Goal: Transaction & Acquisition: Book appointment/travel/reservation

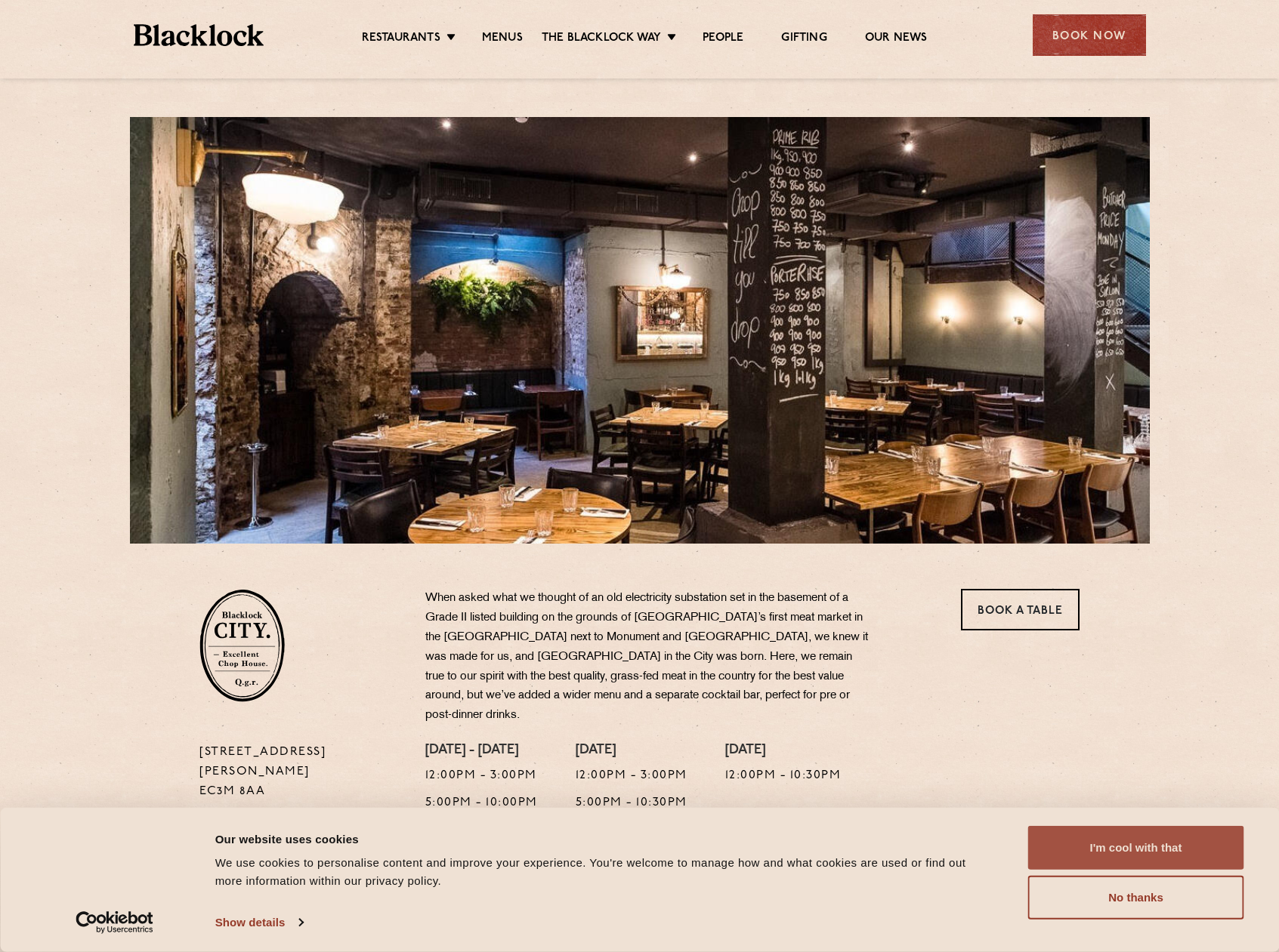
click at [1157, 837] on button "I'm cool with that" at bounding box center [1135, 847] width 216 height 43
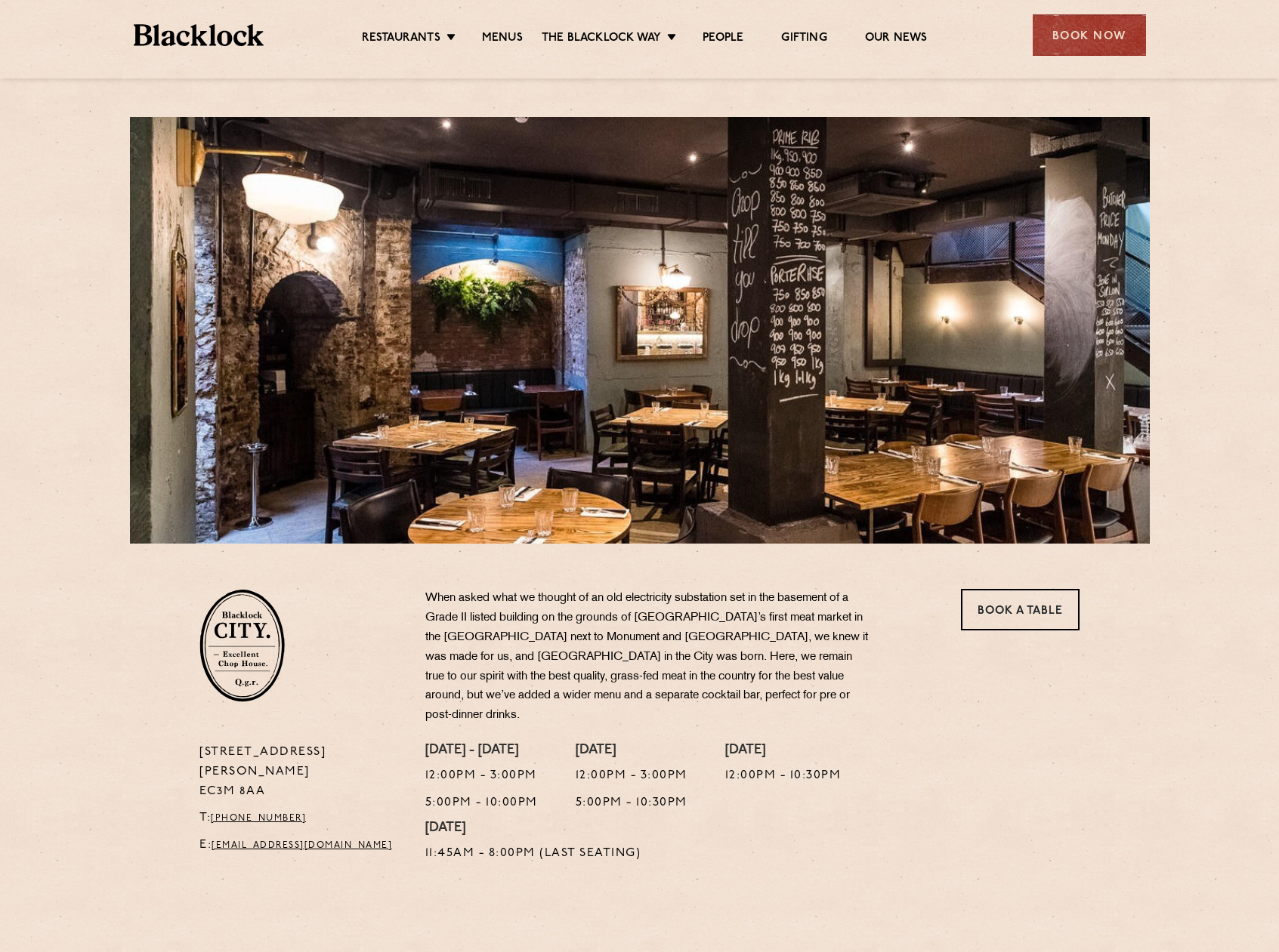
click at [1108, 67] on div at bounding box center [639, 73] width 1057 height 11
click at [1104, 27] on div "Book Now" at bounding box center [1089, 34] width 113 height 42
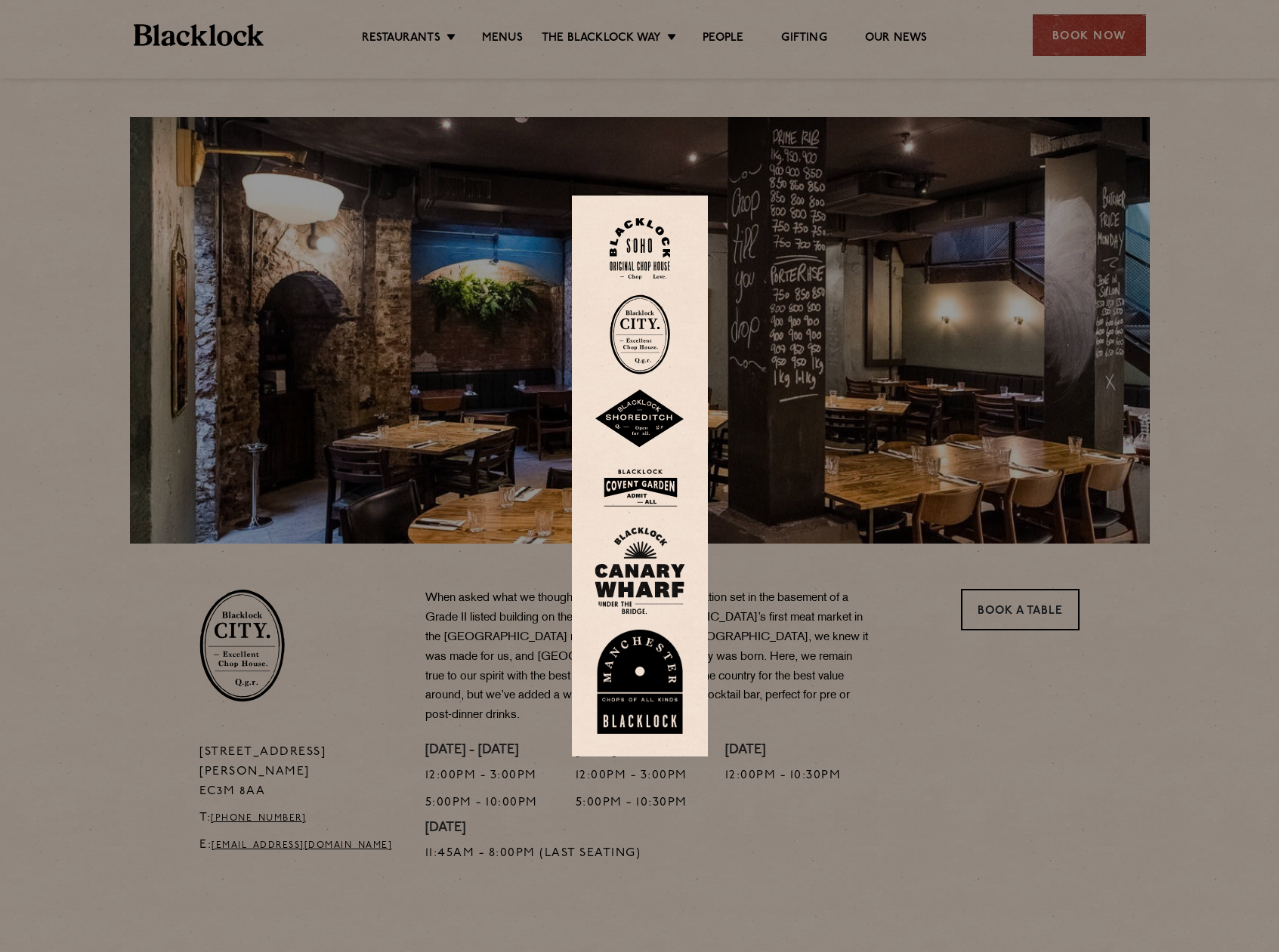
click at [637, 330] on img at bounding box center [640, 335] width 61 height 80
